Goal: Information Seeking & Learning: Compare options

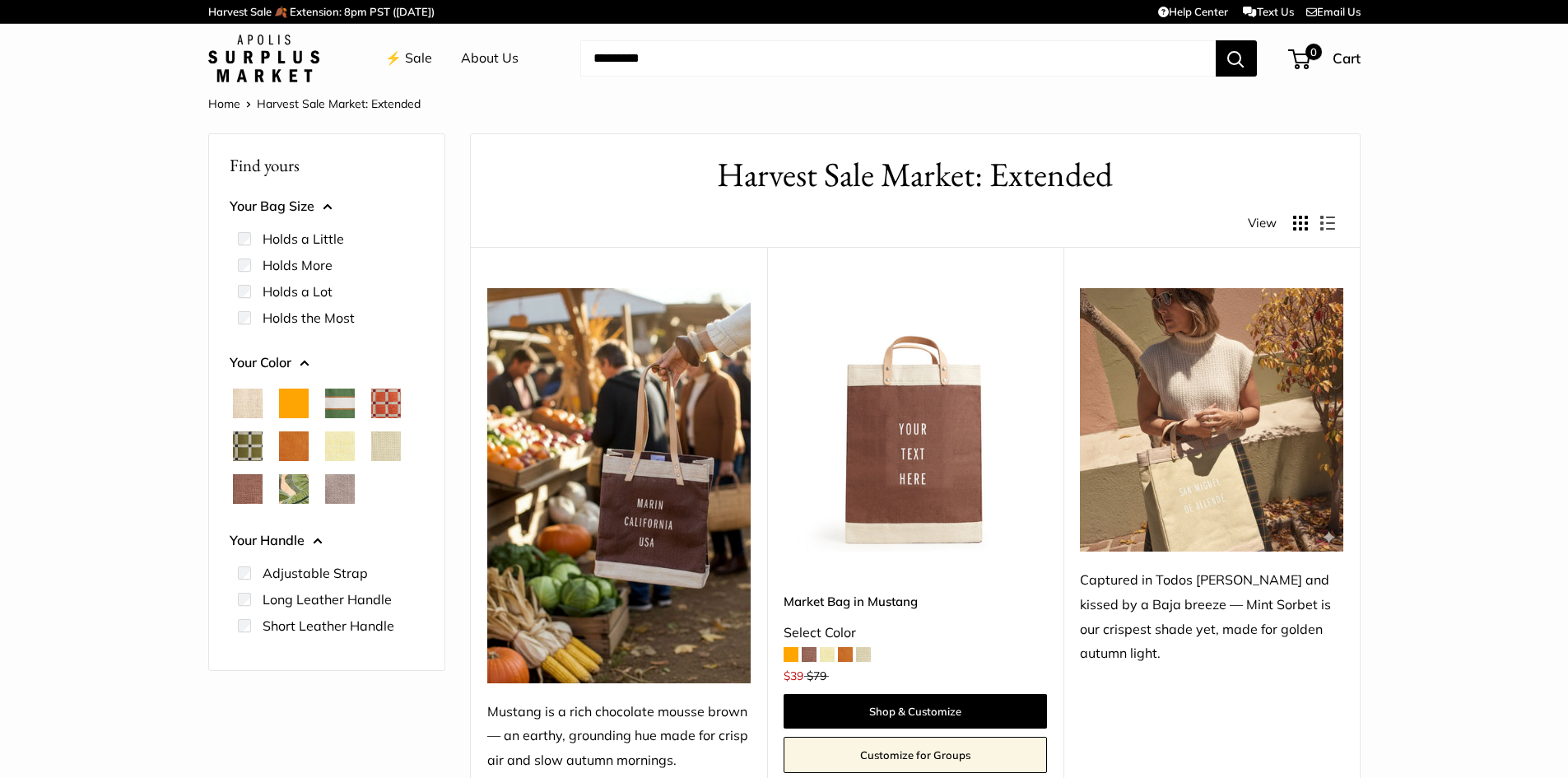
click at [787, 655] on span at bounding box center [790, 654] width 15 height 15
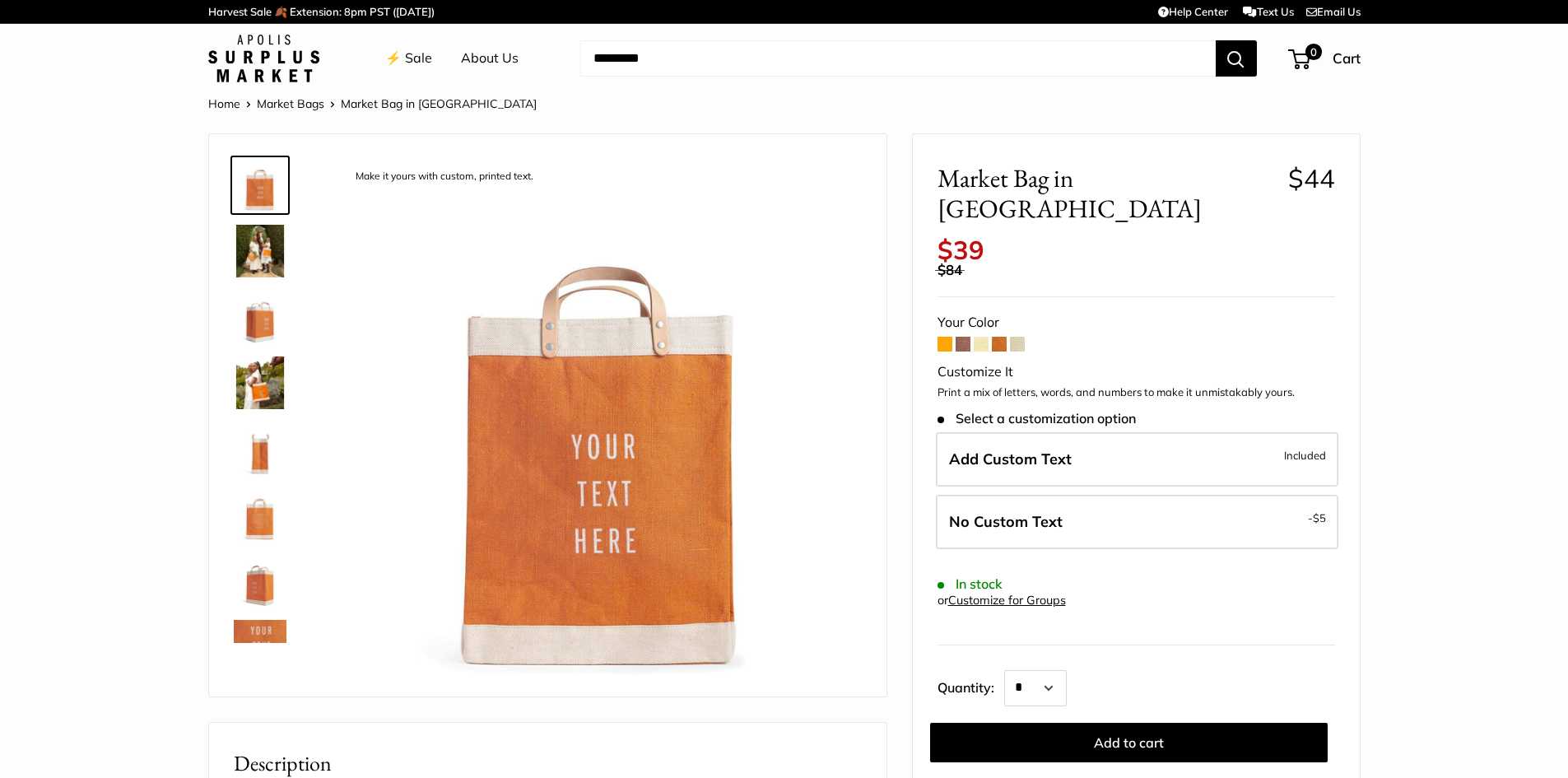
click at [962, 337] on span at bounding box center [963, 344] width 15 height 15
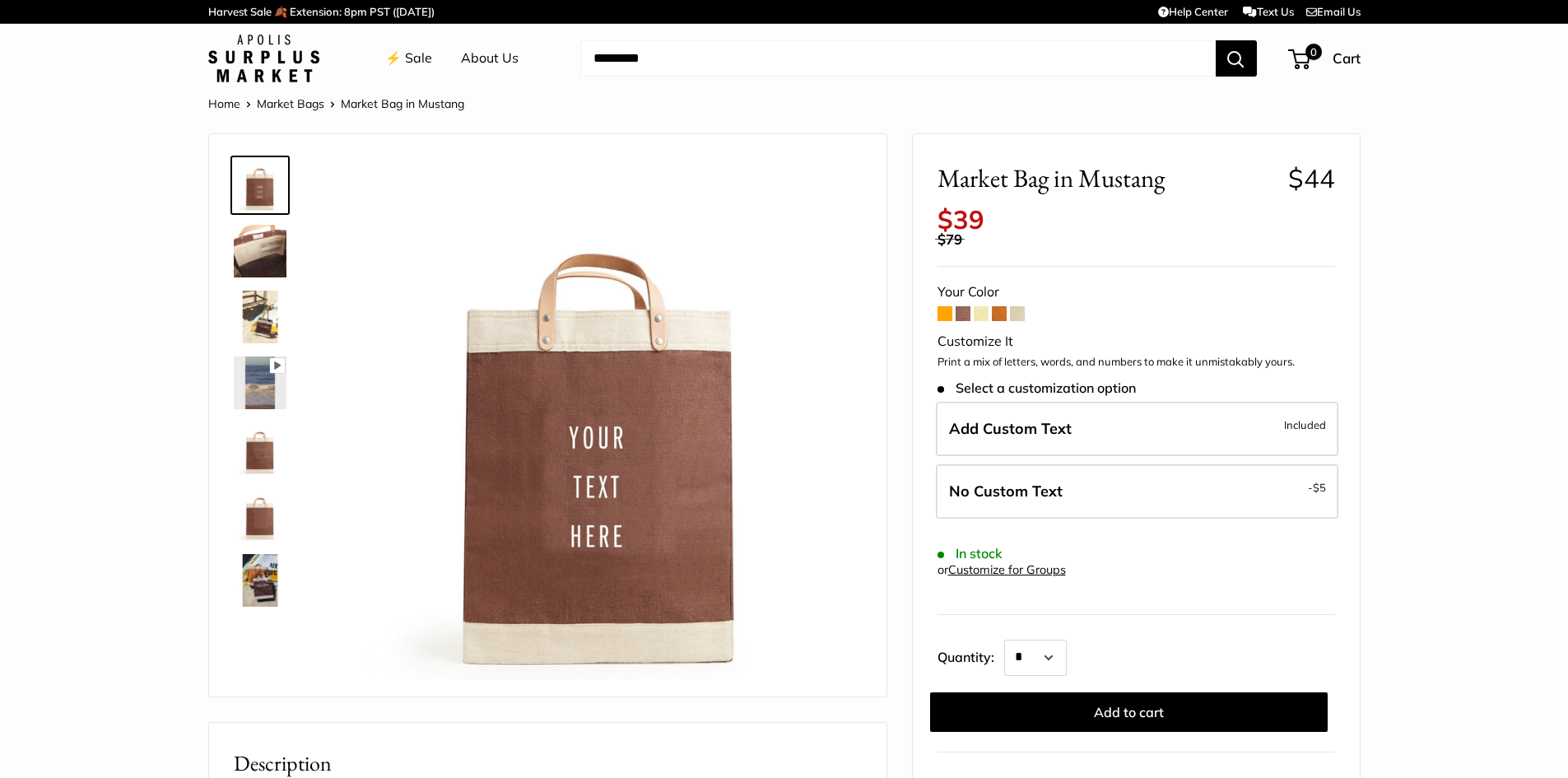
click at [982, 316] on span at bounding box center [980, 313] width 15 height 15
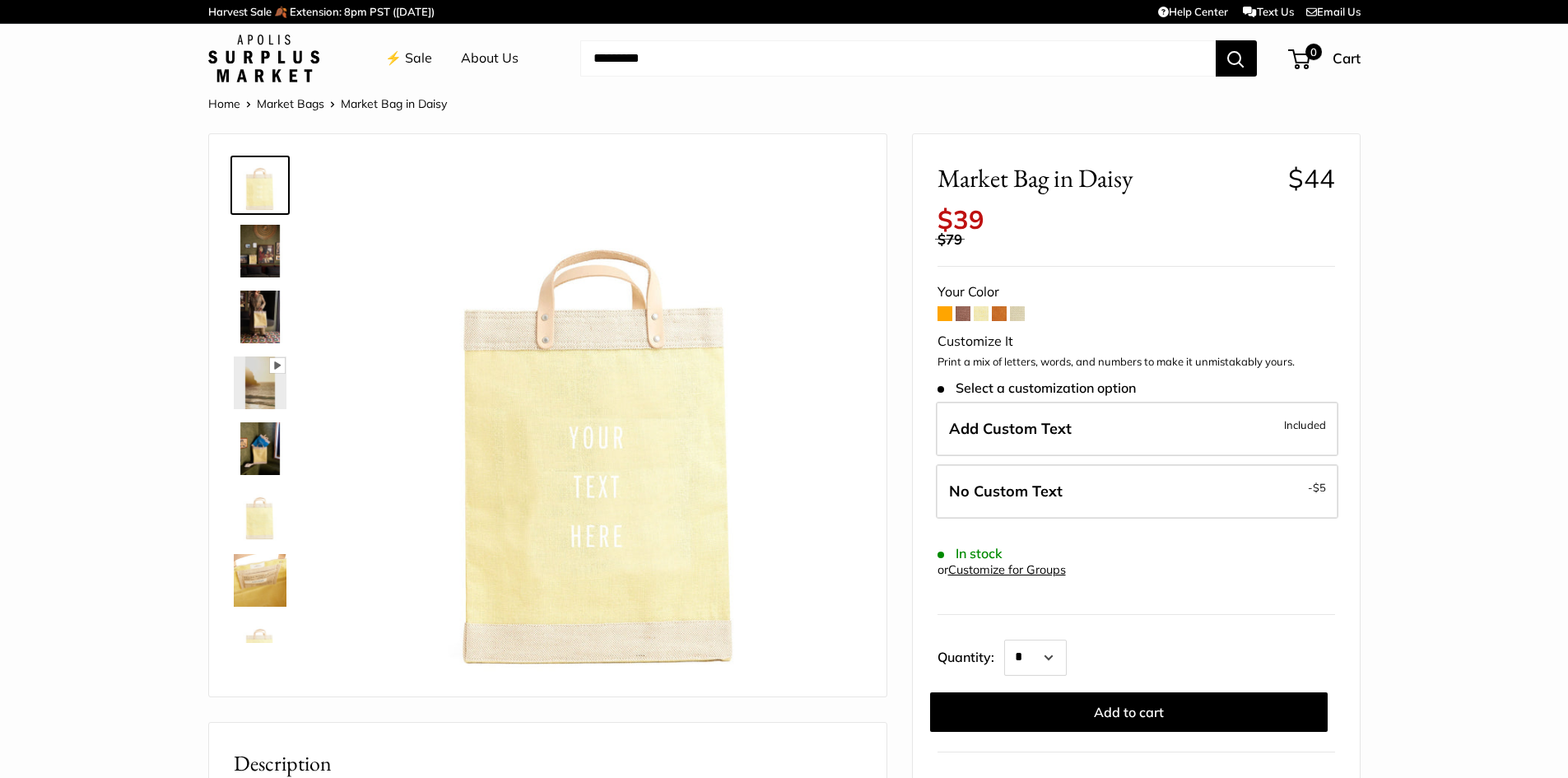
click at [998, 319] on span at bounding box center [999, 313] width 15 height 15
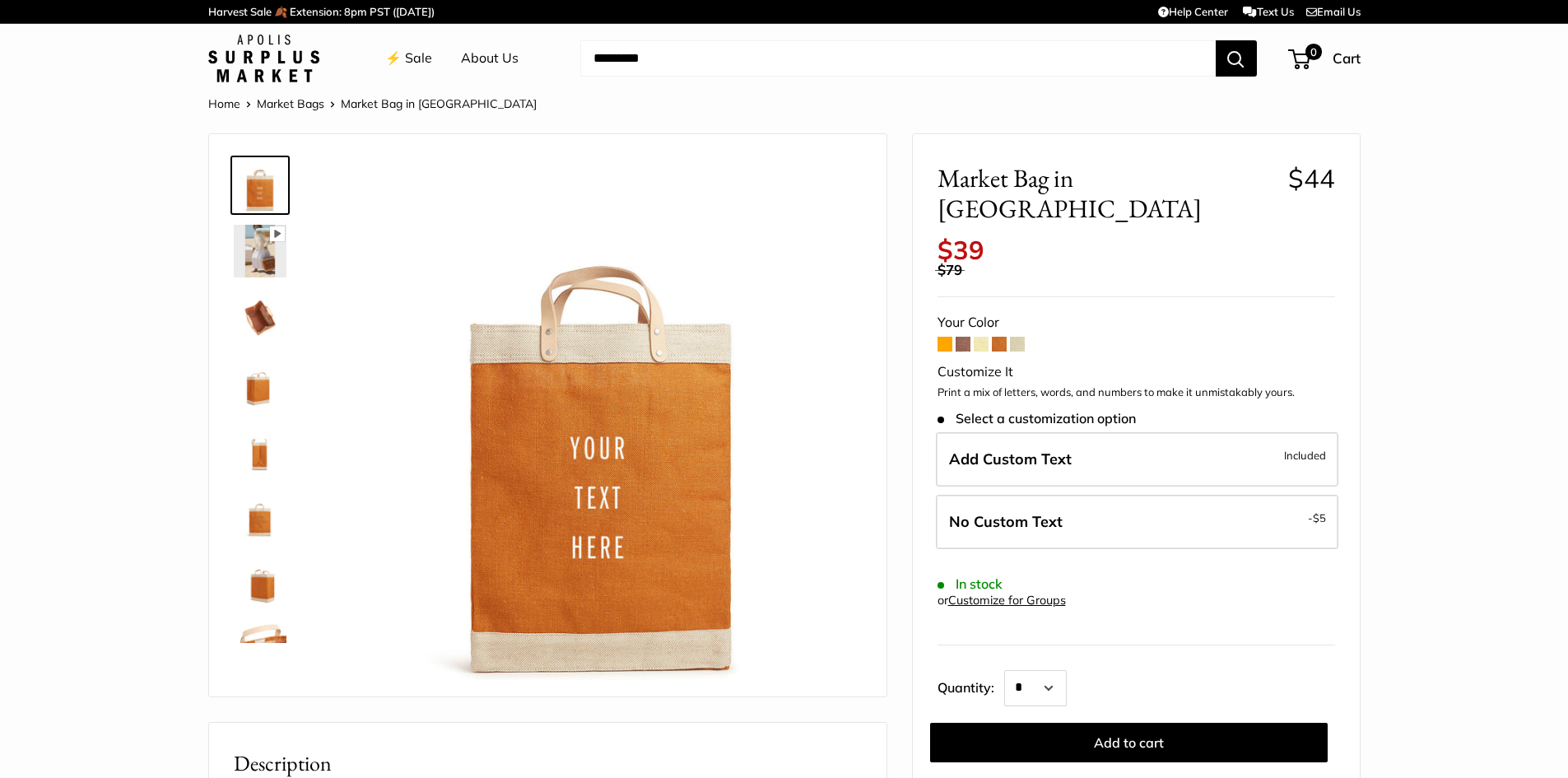
click at [1020, 337] on span at bounding box center [1016, 344] width 15 height 15
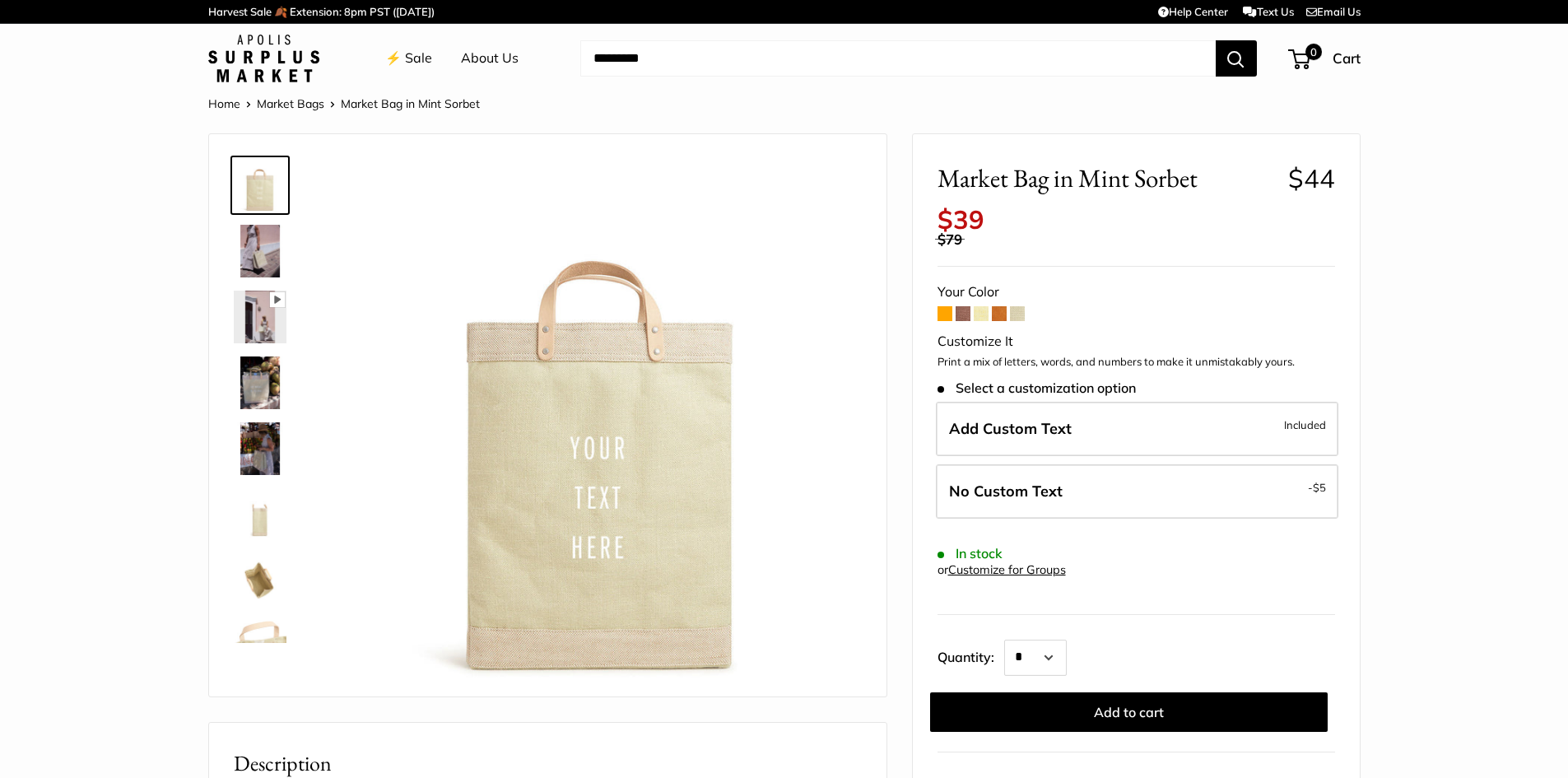
click at [962, 317] on span at bounding box center [963, 313] width 15 height 15
